Goal: Task Accomplishment & Management: Use online tool/utility

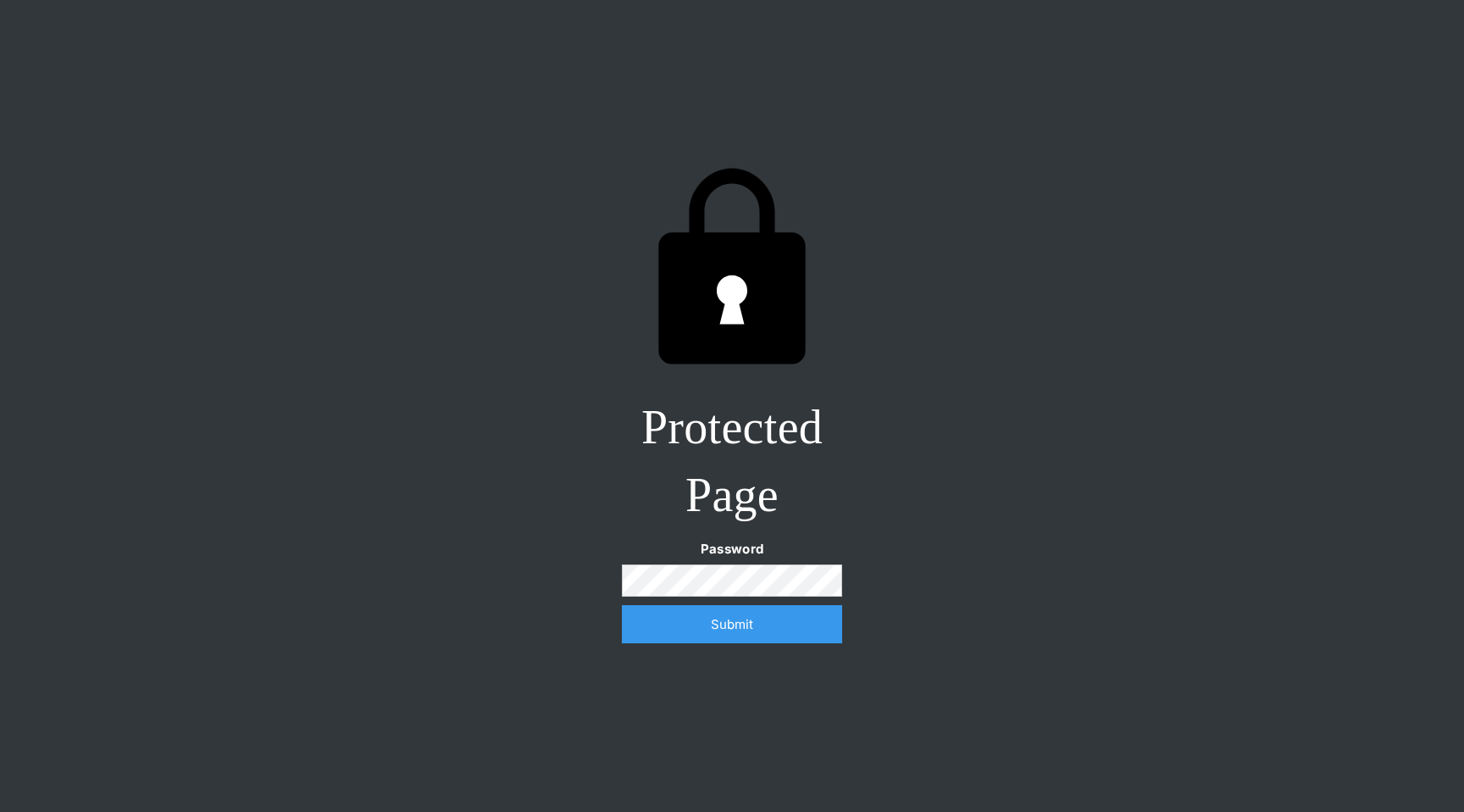
click at [622, 605] on input "Submit" at bounding box center [732, 624] width 220 height 38
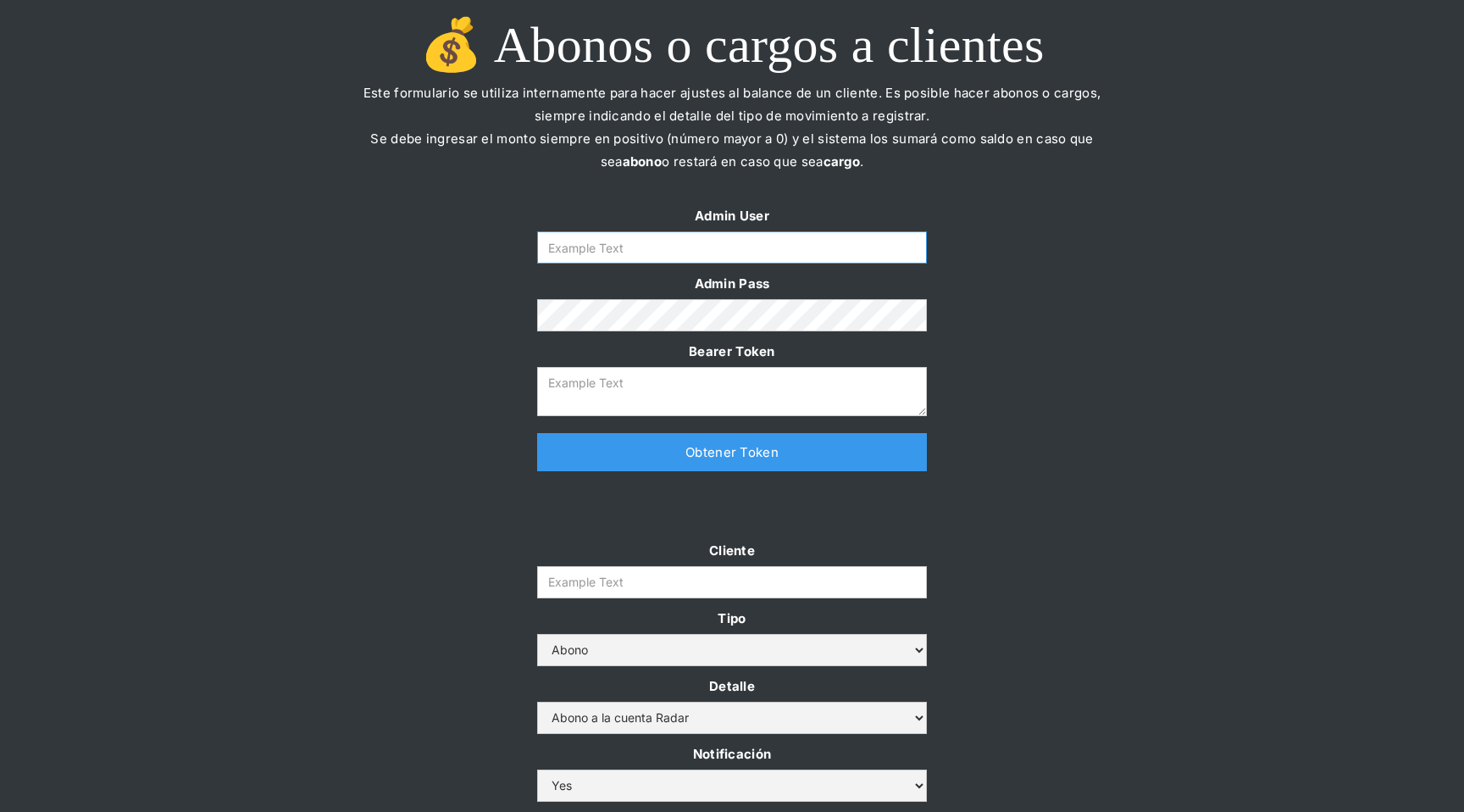
click at [697, 253] on input "Form" at bounding box center [732, 247] width 390 height 32
type input "[EMAIL_ADDRESS][DOMAIN_NAME]"
click at [670, 395] on textarea "Form" at bounding box center [732, 391] width 390 height 49
click at [681, 449] on link "Obtener Token" at bounding box center [732, 452] width 390 height 38
type textarea "[SECURITY_DATA]"
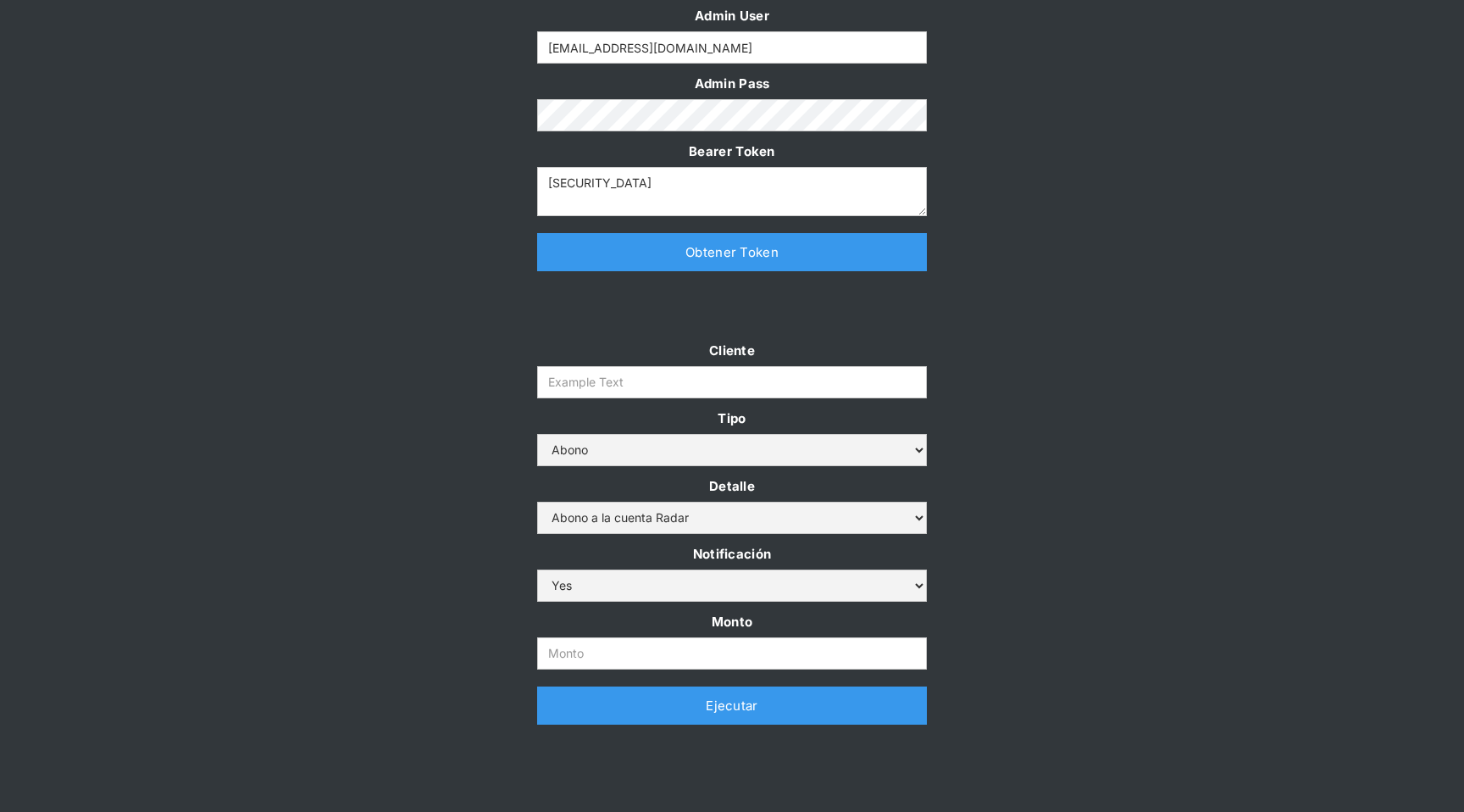
scroll to position [299, 0]
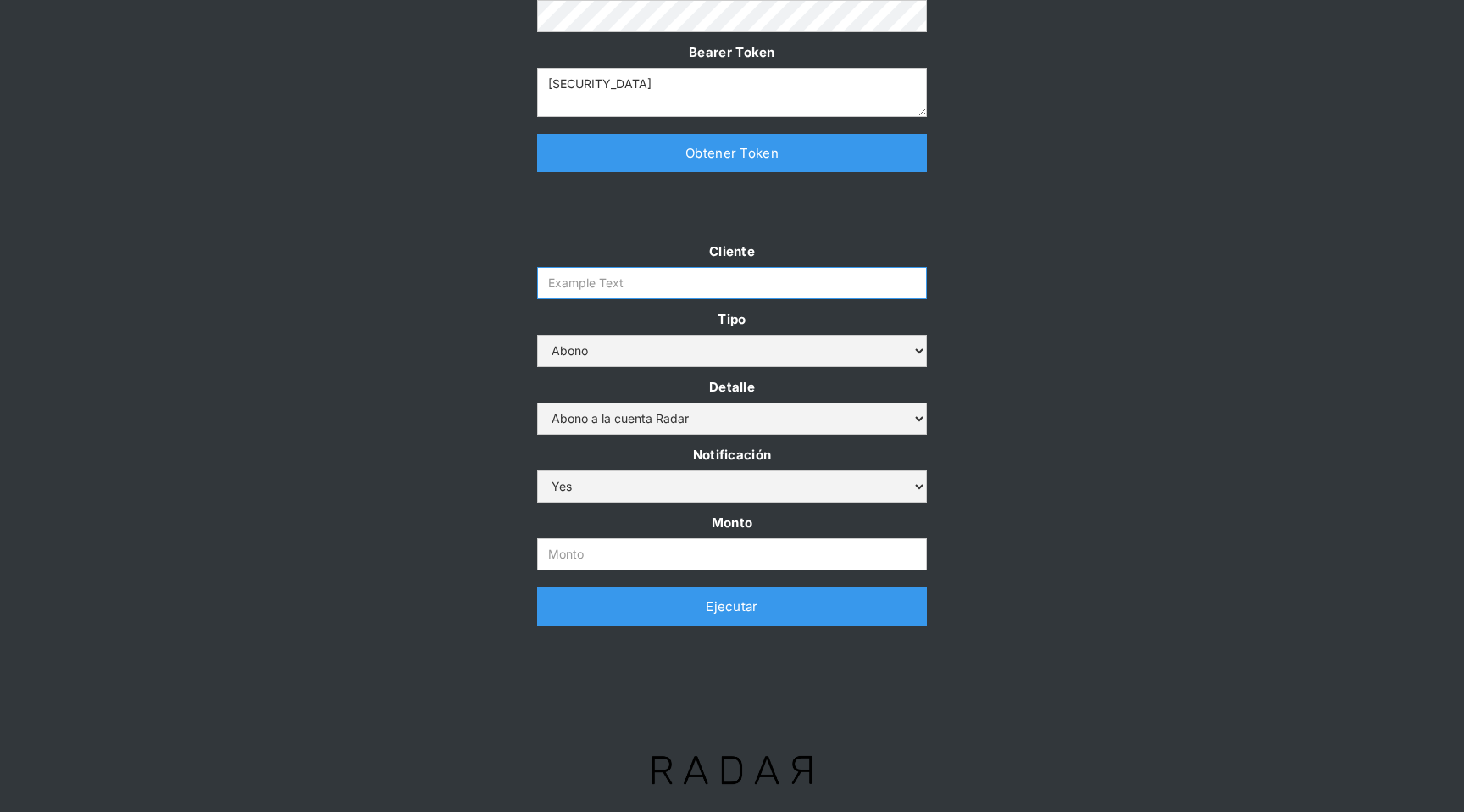
click at [636, 288] on input "Cliente" at bounding box center [732, 283] width 390 height 32
type input "prontopaga"
click at [597, 554] on input "Monto" at bounding box center [732, 554] width 390 height 32
type input "700.000.000"
click at [724, 609] on link "Ejecutar" at bounding box center [732, 606] width 390 height 38
